Goal: Information Seeking & Learning: Compare options

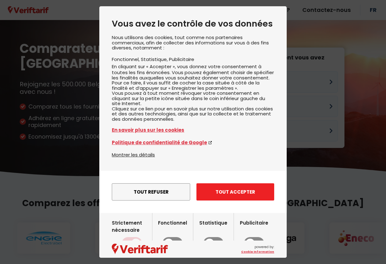
click at [228, 200] on button "Tout accepter" at bounding box center [236, 191] width 78 height 17
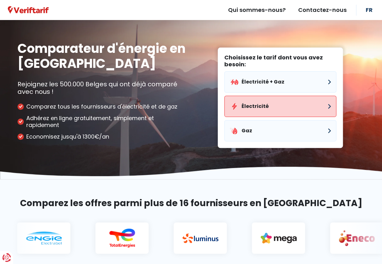
click at [251, 103] on button "Électricité" at bounding box center [280, 106] width 112 height 21
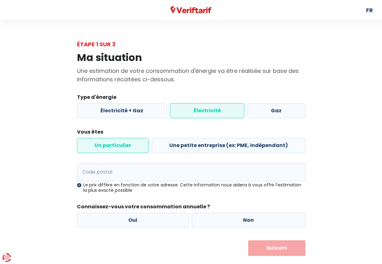
click at [208, 114] on label "Électricité" at bounding box center [207, 110] width 74 height 15
click at [208, 114] on input "Électricité" at bounding box center [207, 110] width 74 height 15
click at [106, 148] on label "Un particulier" at bounding box center [113, 145] width 72 height 15
click at [106, 148] on input "Un particulier" at bounding box center [113, 145] width 72 height 15
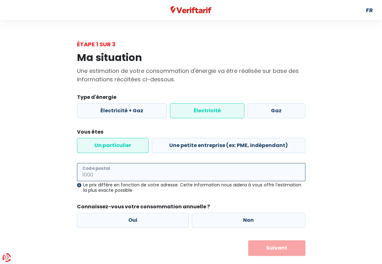
click at [124, 175] on input "Code postal" at bounding box center [191, 172] width 228 height 18
type input "6700"
click at [248, 240] on button "Suivant" at bounding box center [276, 248] width 57 height 16
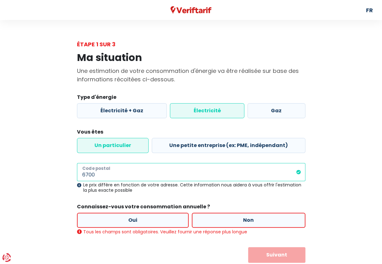
scroll to position [18, 0]
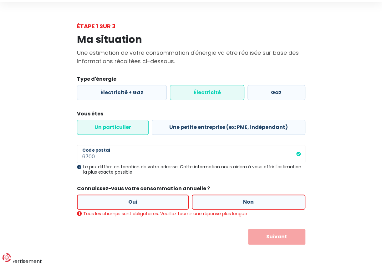
click at [144, 203] on label "Oui" at bounding box center [133, 201] width 112 height 15
click at [144, 203] on input "Oui" at bounding box center [133, 201] width 112 height 15
radio input "true"
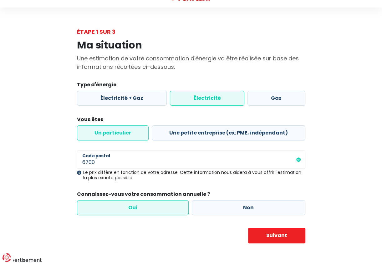
scroll to position [11, 0]
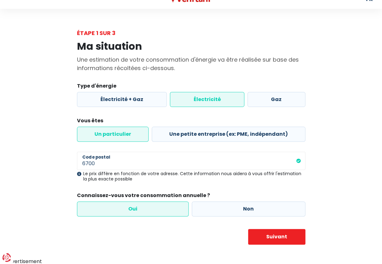
click at [139, 204] on label "Oui" at bounding box center [133, 208] width 112 height 15
click at [139, 204] on input "Oui" at bounding box center [133, 208] width 112 height 15
click at [277, 237] on button "Suivant" at bounding box center [276, 237] width 57 height 16
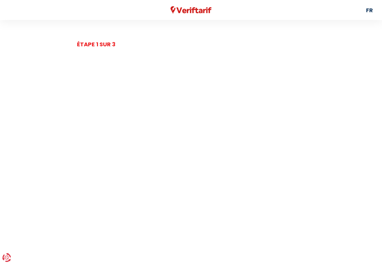
select select
